Goal: Task Accomplishment & Management: Manage account settings

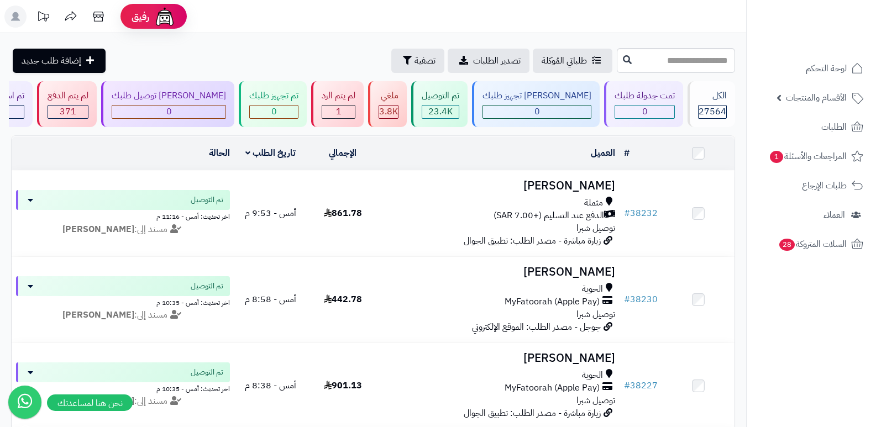
click at [18, 12] on rect at bounding box center [15, 17] width 22 height 22
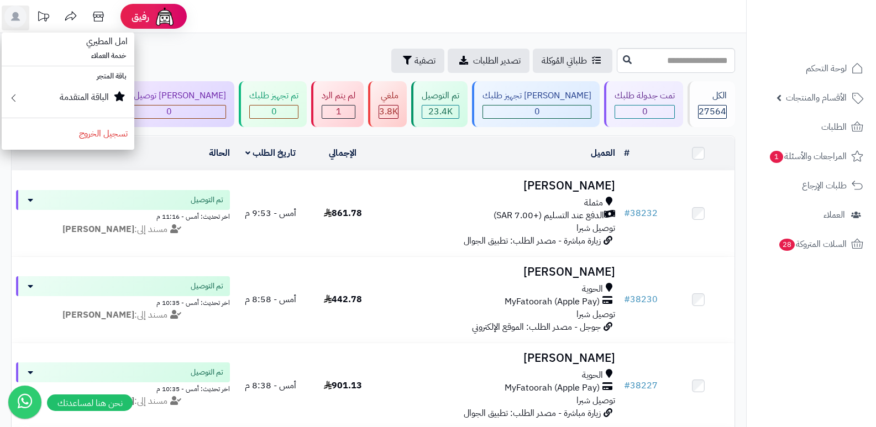
click at [616, 13] on header "رفيق ! الطلبات معالجة مكتمل إرجاع المنتجات العملاء المتواجدون الان 28352 عملاء …" at bounding box center [438, 16] width 876 height 33
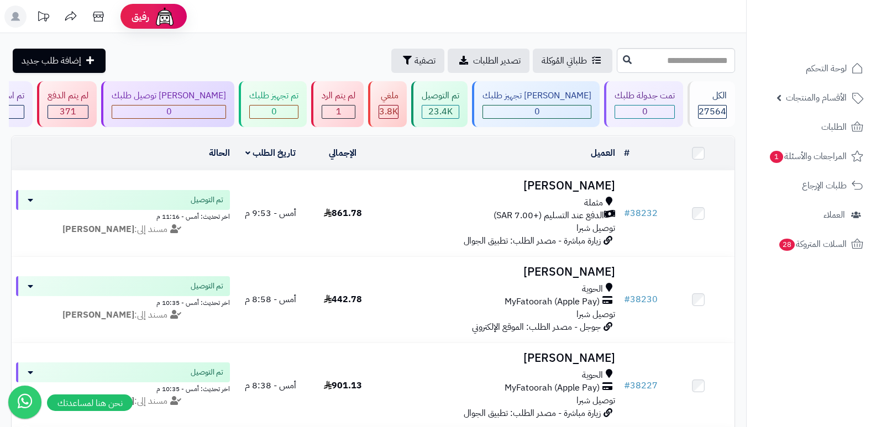
click at [16, 17] on icon at bounding box center [15, 16] width 9 height 9
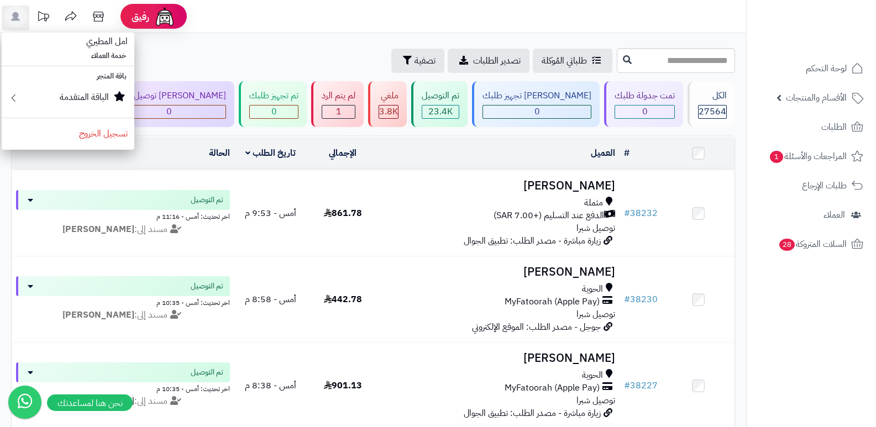
click at [459, 23] on header "رفيق ! الطلبات معالجة مكتمل إرجاع المنتجات العملاء المتواجدون الان 28352 عملاء …" at bounding box center [438, 16] width 876 height 33
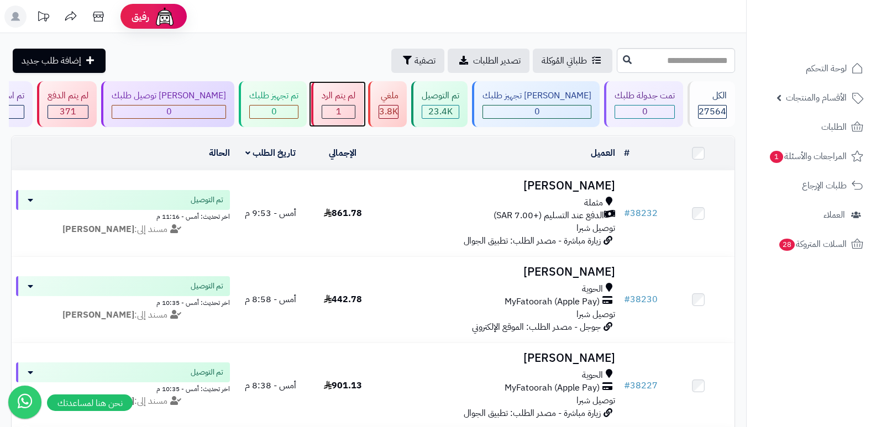
click at [349, 102] on div "لم يتم الرد" at bounding box center [339, 96] width 34 height 13
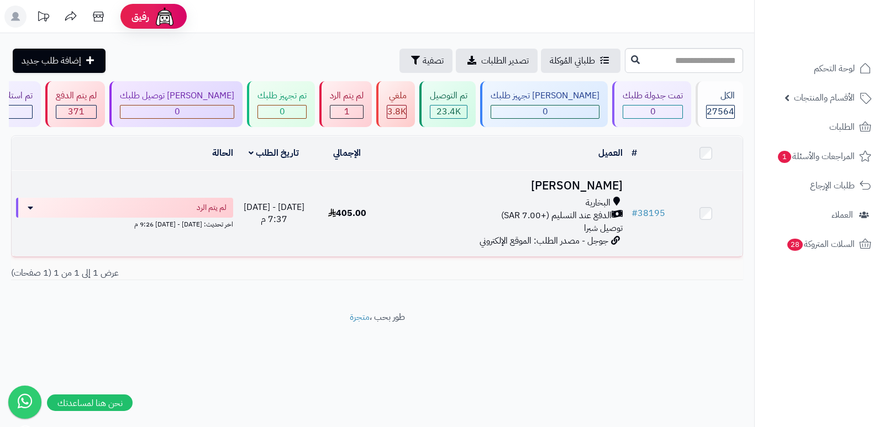
click at [600, 183] on h3 "[PERSON_NAME]" at bounding box center [505, 186] width 235 height 13
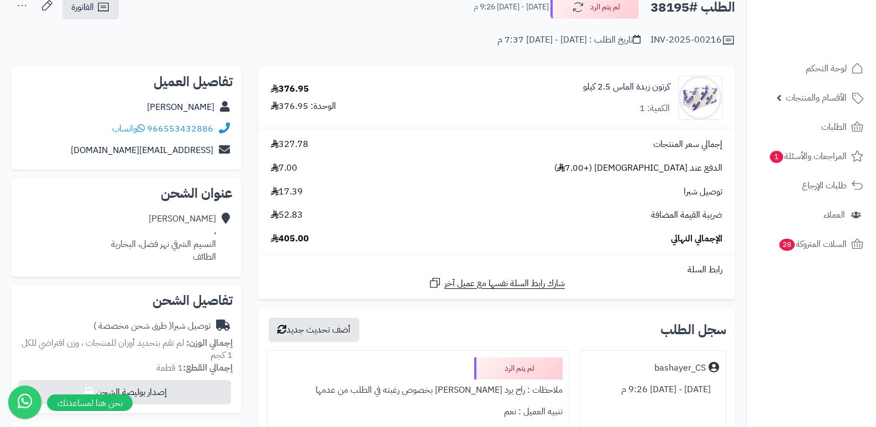
scroll to position [166, 0]
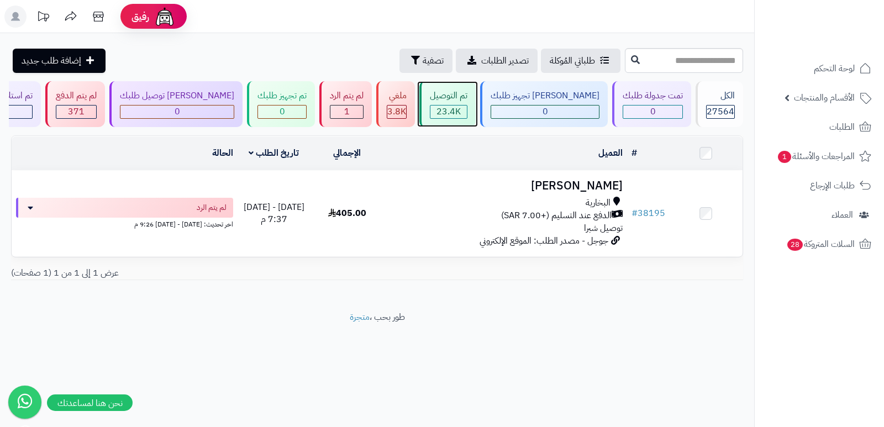
click at [468, 92] on div "تم التوصيل" at bounding box center [449, 96] width 38 height 13
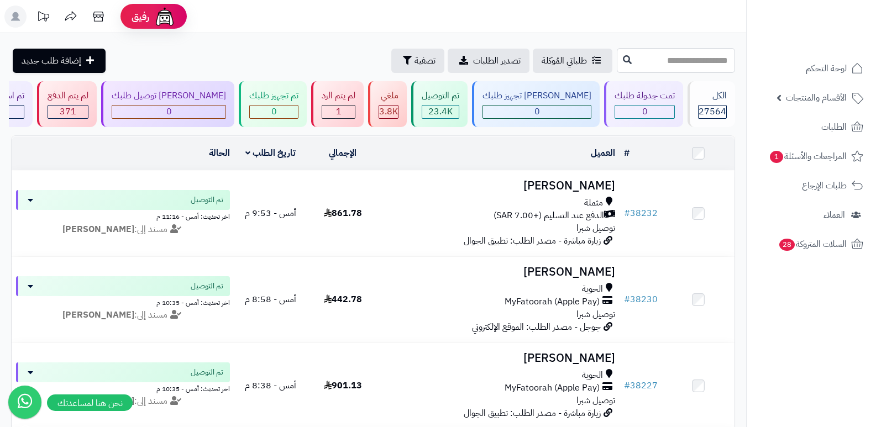
click at [625, 67] on input "text" at bounding box center [676, 60] width 118 height 25
type input "*****"
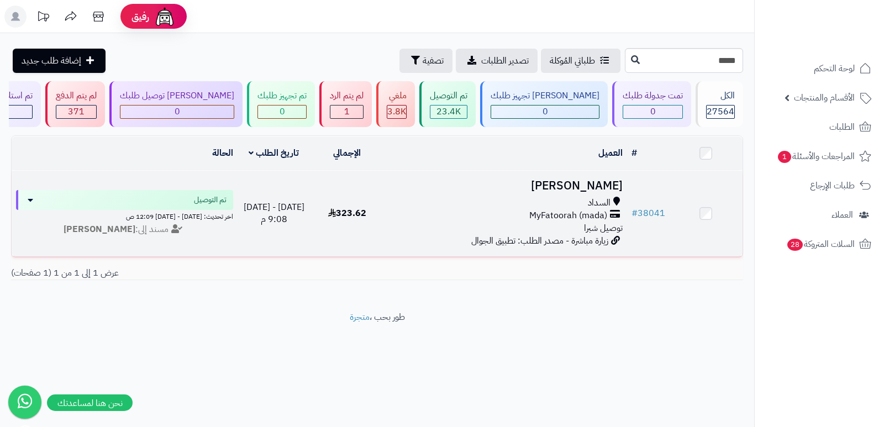
click at [575, 180] on h3 "[PERSON_NAME]" at bounding box center [505, 186] width 235 height 13
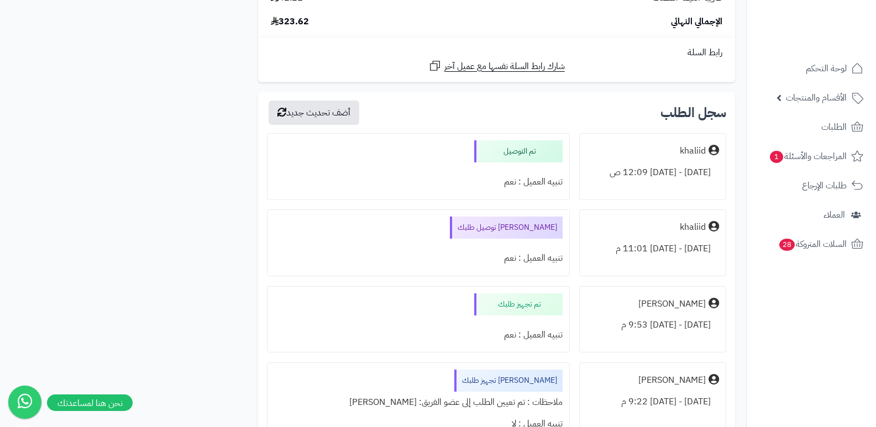
scroll to position [1327, 0]
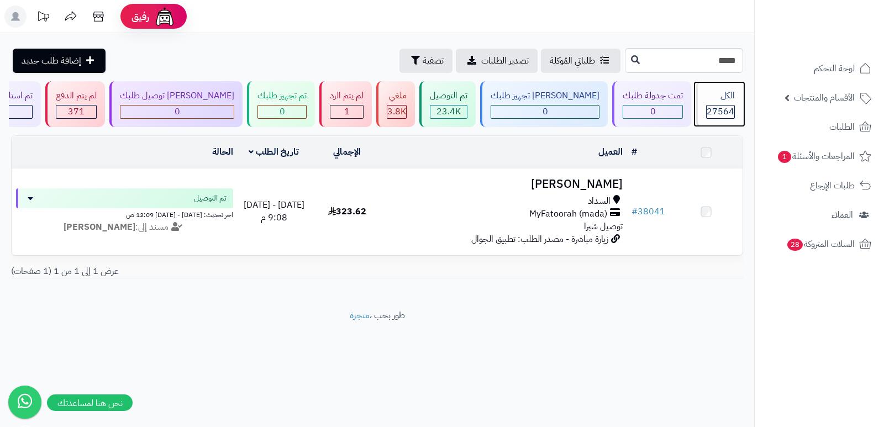
click at [715, 103] on div "الكل 27564" at bounding box center [720, 104] width 48 height 46
click at [674, 54] on input "*****" at bounding box center [684, 60] width 118 height 25
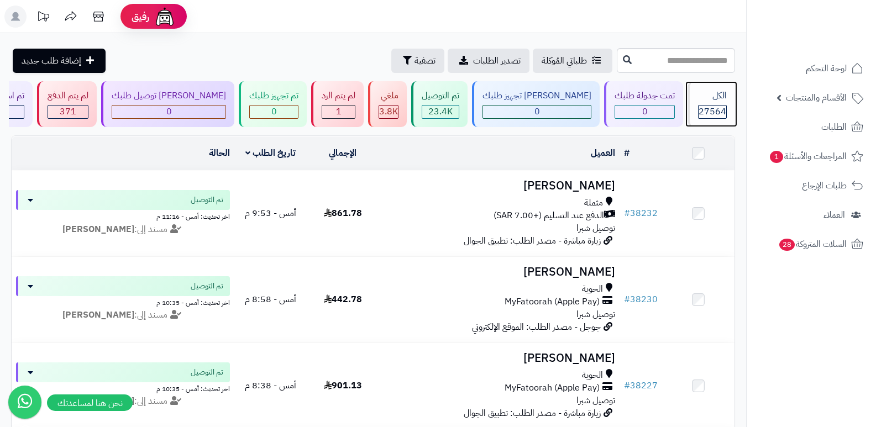
click at [707, 113] on span "27564" at bounding box center [713, 111] width 28 height 13
click at [698, 103] on div "الكل 27564" at bounding box center [712, 104] width 48 height 46
click at [705, 108] on span "27564" at bounding box center [713, 111] width 28 height 13
click at [702, 110] on span "27564" at bounding box center [713, 111] width 28 height 13
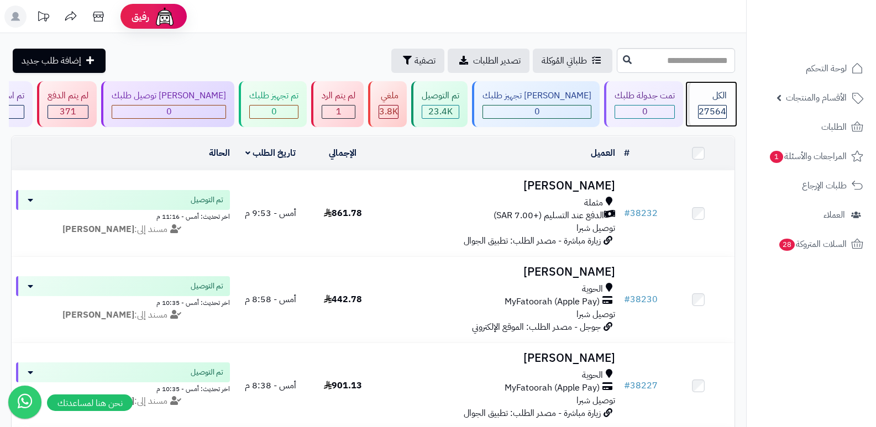
click at [718, 88] on div "الكل 27564" at bounding box center [712, 104] width 48 height 46
click at [716, 95] on div "الكل" at bounding box center [712, 96] width 29 height 13
click at [723, 108] on span "27564" at bounding box center [713, 111] width 28 height 13
click at [711, 117] on span "27564" at bounding box center [713, 111] width 28 height 13
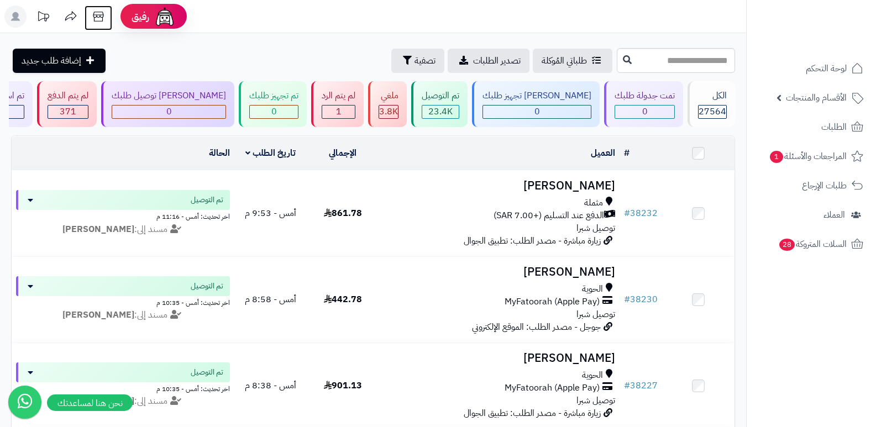
click at [97, 17] on icon at bounding box center [98, 17] width 11 height 10
click at [106, 16] on icon at bounding box center [98, 17] width 22 height 22
click at [714, 93] on div "الكل" at bounding box center [712, 96] width 29 height 13
click at [703, 103] on div "الكل 27564" at bounding box center [712, 104] width 48 height 46
click at [714, 100] on div "الكل" at bounding box center [712, 96] width 29 height 13
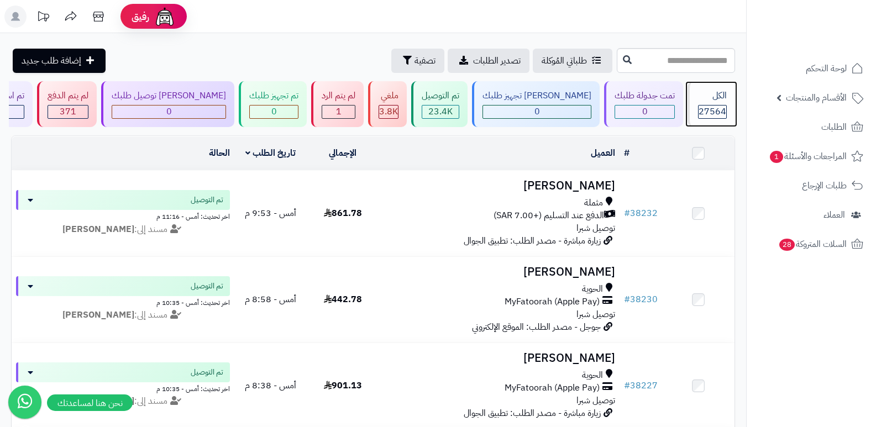
click at [714, 118] on span "27564" at bounding box center [713, 111] width 28 height 13
click at [717, 111] on span "27564" at bounding box center [713, 111] width 28 height 13
click at [720, 98] on div "الكل" at bounding box center [712, 96] width 29 height 13
click at [714, 121] on div "الكل 27564" at bounding box center [712, 104] width 48 height 46
click at [708, 102] on div "الكل 27564" at bounding box center [712, 104] width 48 height 46
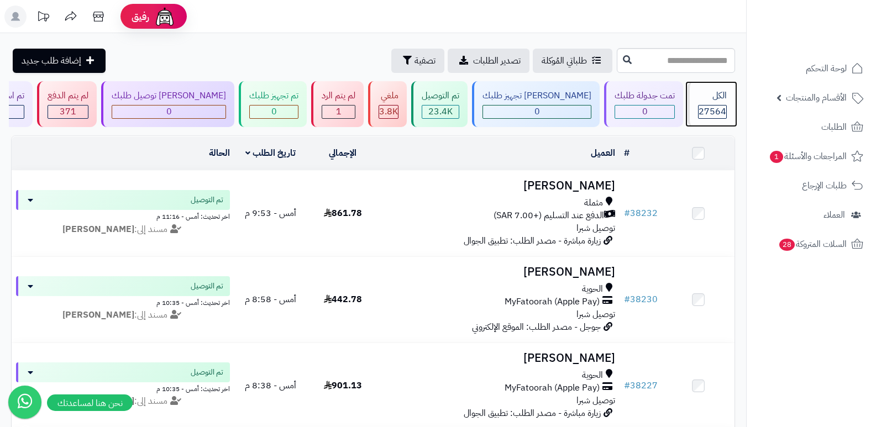
click at [708, 102] on div "الكل 27564" at bounding box center [712, 104] width 48 height 46
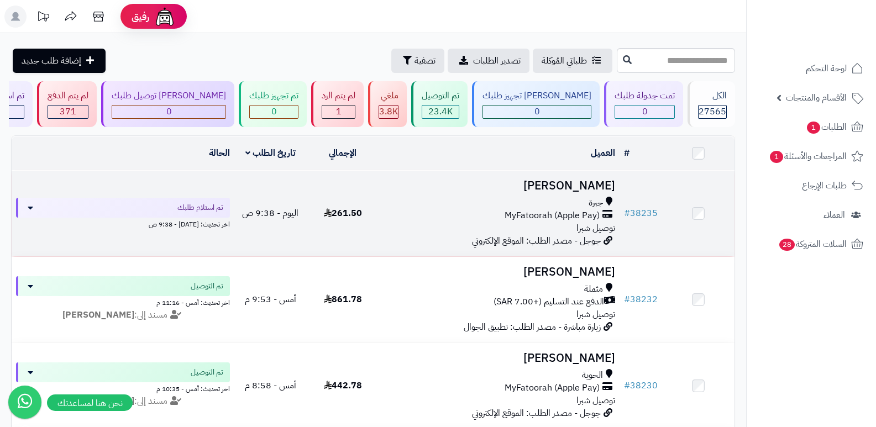
click at [599, 180] on h3 "خالد فرج" at bounding box center [500, 186] width 232 height 13
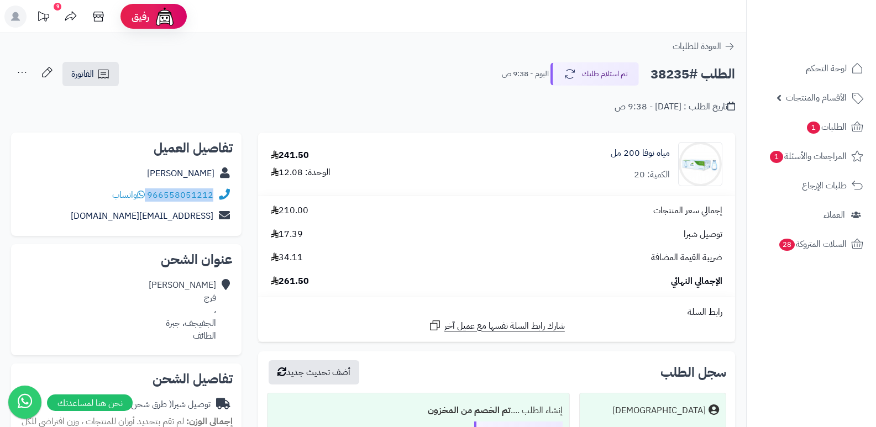
drag, startPoint x: 148, startPoint y: 192, endPoint x: 203, endPoint y: 199, distance: 55.7
click at [219, 192] on div "966558051212 واتساب" at bounding box center [126, 196] width 213 height 22
copy div "966558051212"
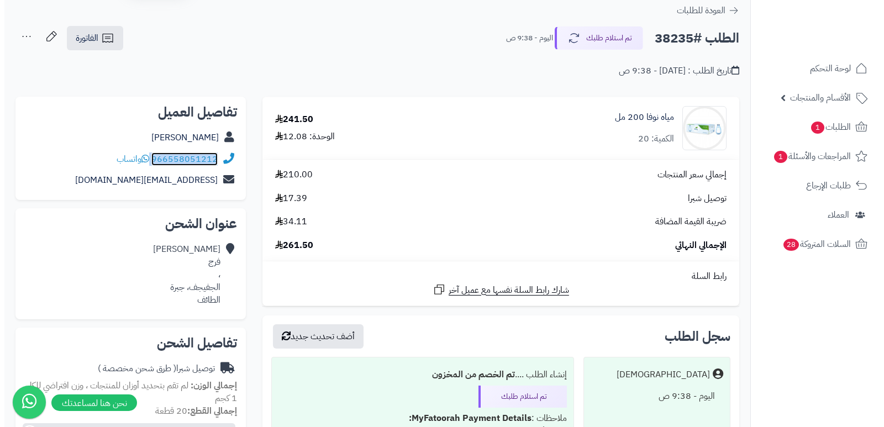
scroll to position [55, 0]
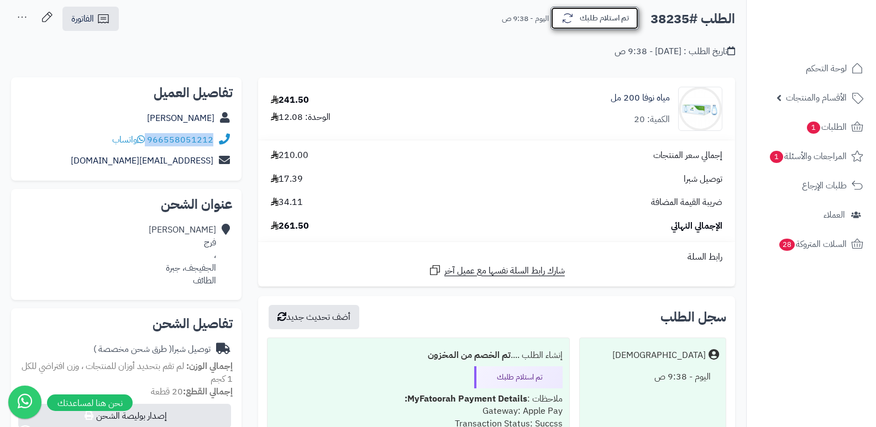
click at [622, 20] on button "تم استلام طلبك" at bounding box center [595, 18] width 88 height 23
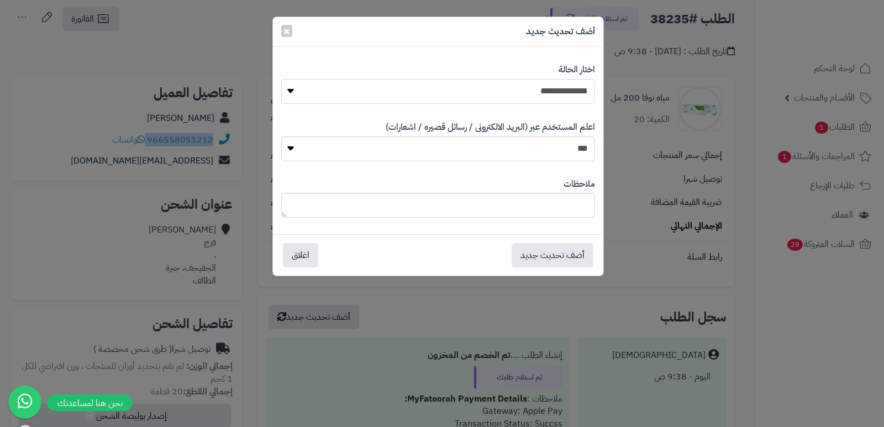
click at [541, 93] on select "**********" at bounding box center [438, 91] width 314 height 25
select select "*"
click at [281, 79] on select "**********" at bounding box center [438, 91] width 314 height 25
click at [531, 250] on button "أضف تحديث جديد" at bounding box center [553, 255] width 82 height 24
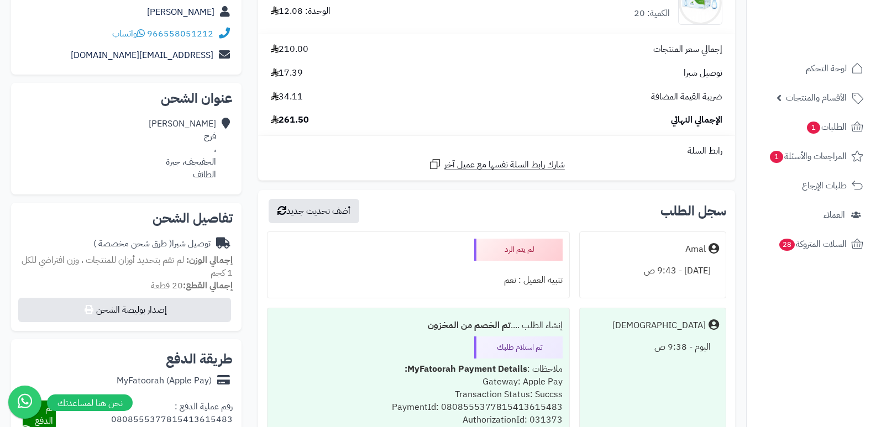
scroll to position [10, 0]
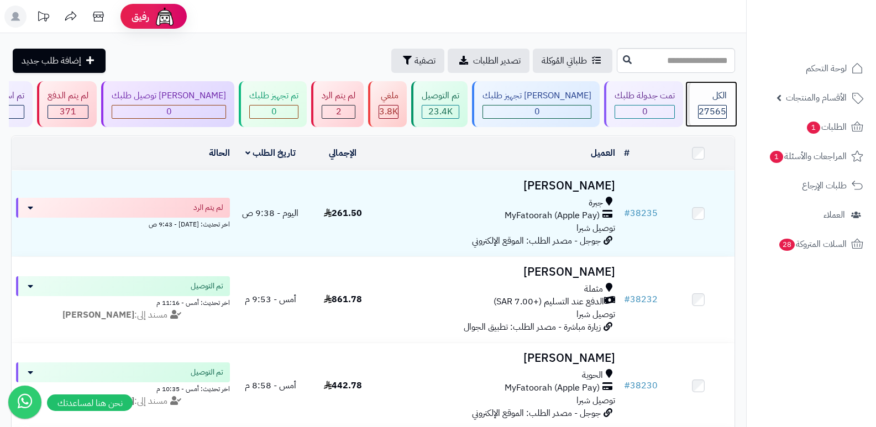
click at [720, 99] on div "الكل" at bounding box center [712, 96] width 29 height 13
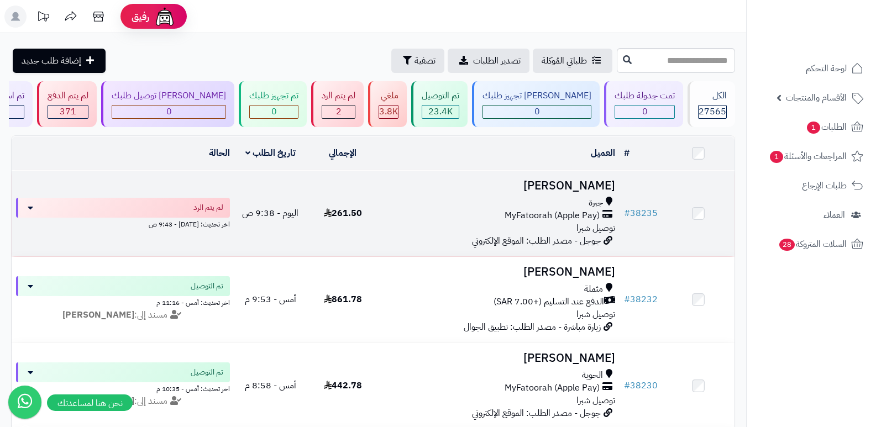
click at [583, 180] on h3 "خالد فرج" at bounding box center [500, 186] width 232 height 13
click at [598, 192] on h3 "خالد فرج" at bounding box center [500, 186] width 232 height 13
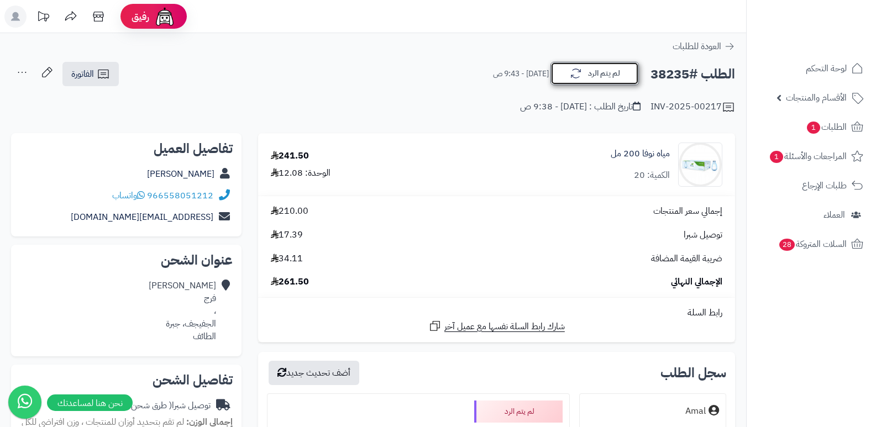
click at [590, 80] on button "لم يتم الرد" at bounding box center [595, 73] width 88 height 23
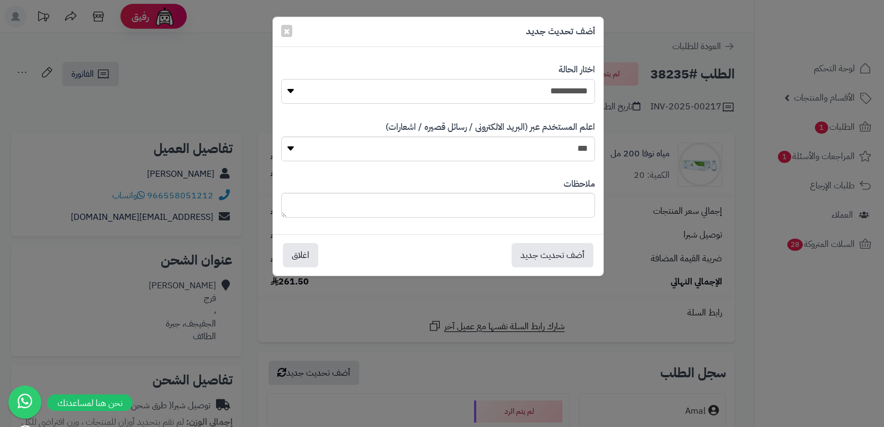
click at [554, 93] on select "**********" at bounding box center [438, 91] width 314 height 25
select select "*"
click at [281, 79] on select "**********" at bounding box center [438, 91] width 314 height 25
click at [532, 201] on textarea at bounding box center [438, 205] width 314 height 25
type textarea "***"
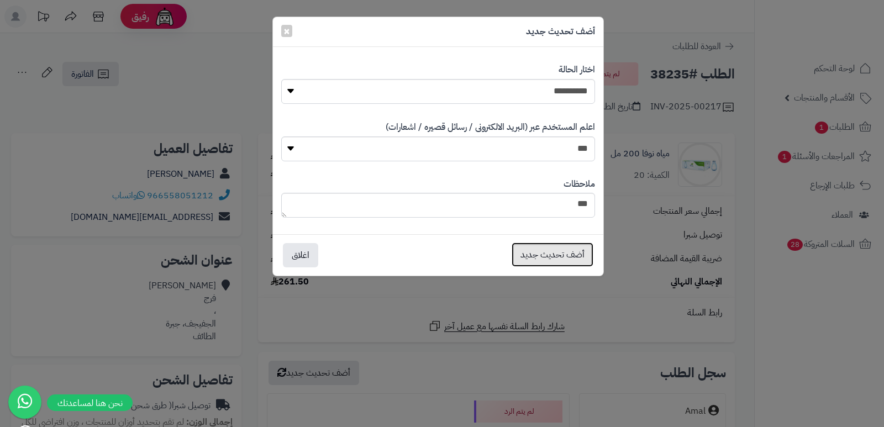
click at [521, 253] on button "أضف تحديث جديد" at bounding box center [553, 255] width 82 height 24
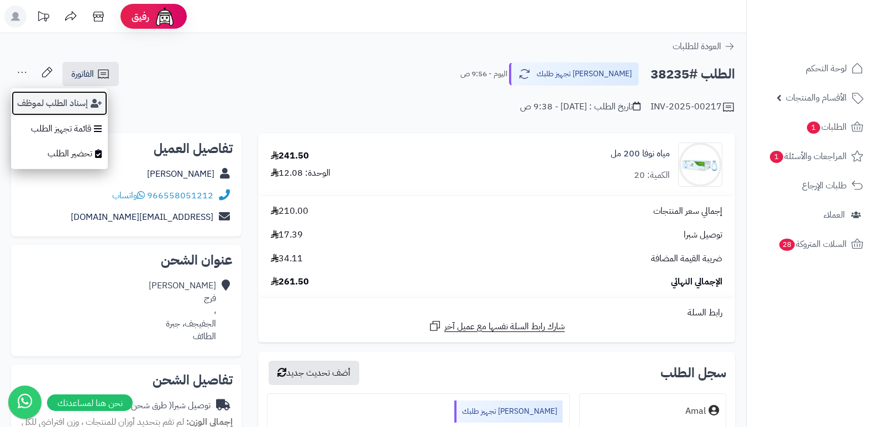
click at [57, 103] on button "إسناد الطلب لموظف" at bounding box center [59, 103] width 97 height 25
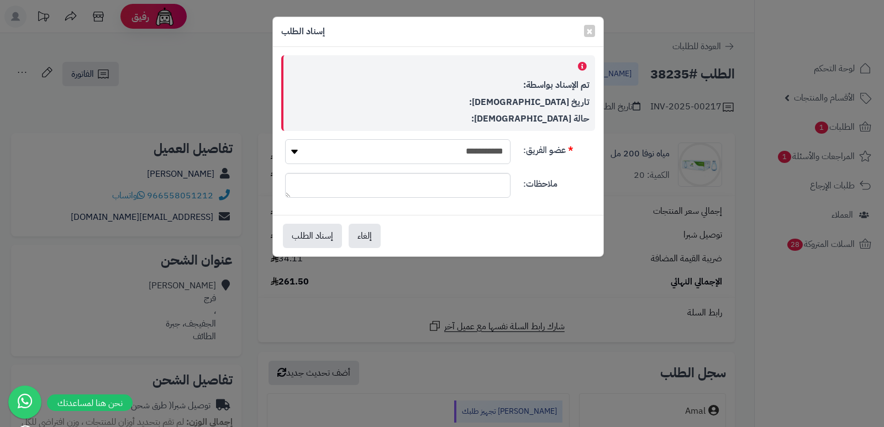
click at [458, 143] on select "**********" at bounding box center [398, 151] width 226 height 25
select select "**"
click at [285, 139] on select "**********" at bounding box center [398, 151] width 226 height 25
click at [320, 240] on button "إسناد الطلب" at bounding box center [312, 235] width 59 height 24
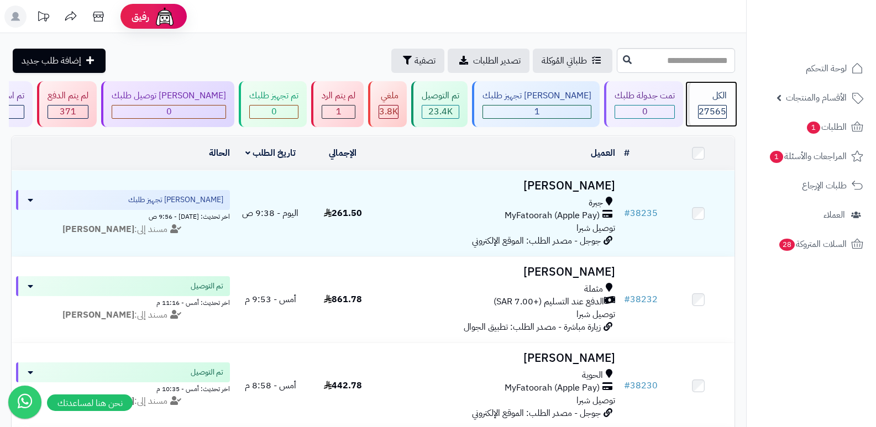
click at [710, 101] on div "الكل" at bounding box center [712, 96] width 29 height 13
click at [701, 108] on span "27565" at bounding box center [713, 111] width 28 height 13
click at [716, 106] on span "27565" at bounding box center [713, 111] width 28 height 13
click at [714, 106] on span "27565" at bounding box center [713, 111] width 28 height 13
click at [714, 102] on div "الكل" at bounding box center [712, 96] width 29 height 13
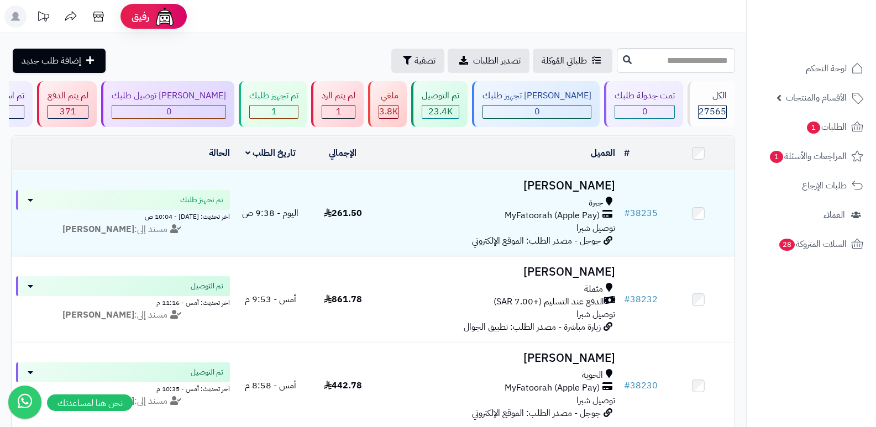
click at [627, 12] on header "رفيق ! الطلبات معالجة مكتمل إرجاع المنتجات العملاء المتواجدون الان 28352 عملاء …" at bounding box center [438, 16] width 876 height 33
click at [713, 106] on span "27565" at bounding box center [713, 111] width 28 height 13
click at [713, 108] on span "27565" at bounding box center [713, 111] width 28 height 13
click at [715, 107] on span "27565" at bounding box center [713, 111] width 28 height 13
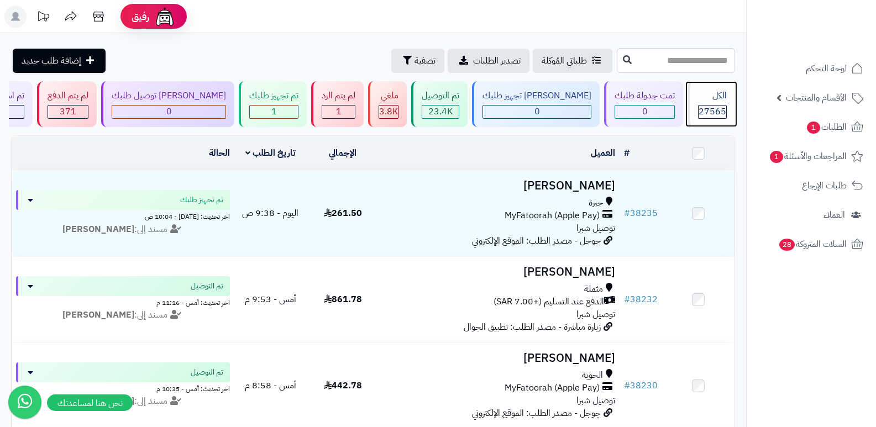
click at [710, 105] on span "27565" at bounding box center [713, 111] width 28 height 13
click at [723, 102] on div "الكل 27565" at bounding box center [712, 104] width 48 height 46
click at [701, 88] on div "الكل 27565" at bounding box center [712, 104] width 48 height 46
click at [702, 108] on span "27565" at bounding box center [713, 111] width 28 height 13
click at [698, 100] on div "الكل" at bounding box center [712, 96] width 29 height 13
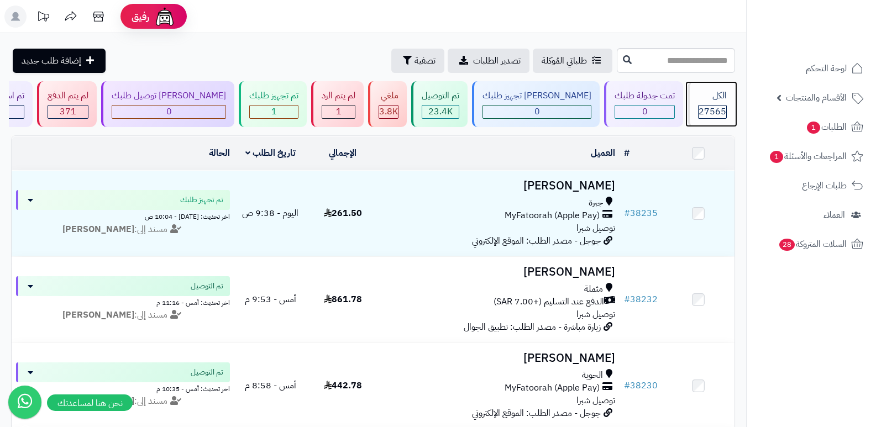
click at [716, 105] on span "27565" at bounding box center [713, 111] width 28 height 13
click at [720, 90] on div "الكل" at bounding box center [712, 96] width 29 height 13
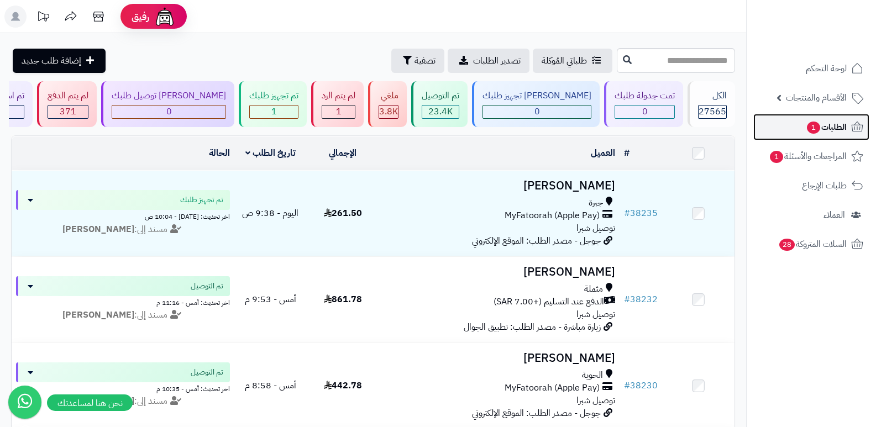
click at [826, 128] on span "الطلبات 1" at bounding box center [826, 126] width 41 height 15
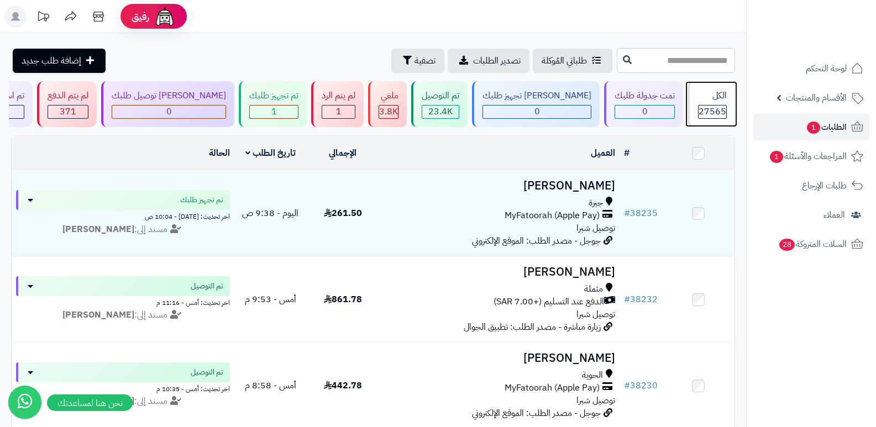
click at [727, 110] on div "الكل 27565" at bounding box center [712, 104] width 48 height 46
click at [726, 110] on div "27565" at bounding box center [713, 112] width 28 height 13
click at [718, 103] on div "الكل 27565" at bounding box center [712, 104] width 48 height 46
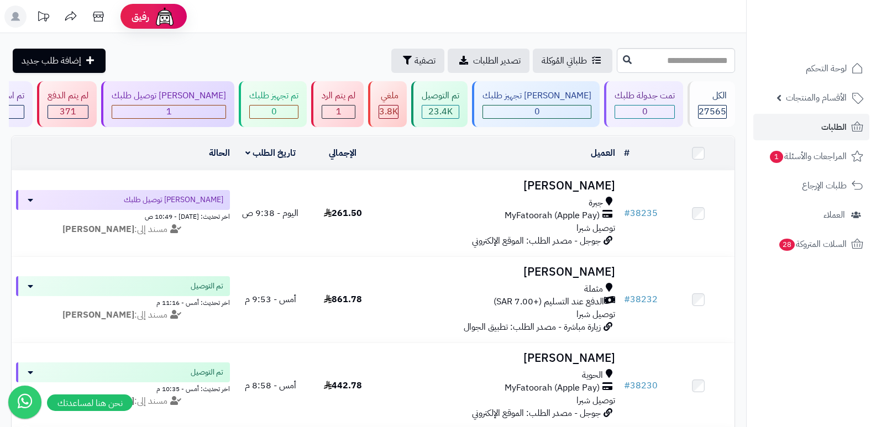
click at [589, 19] on header "رفيق ! الطلبات معالجة مكتمل إرجاع المنتجات العملاء المتواجدون الان 28353 عملاء …" at bounding box center [438, 16] width 876 height 33
click at [720, 95] on div "الكل" at bounding box center [712, 96] width 29 height 13
